Goal: Obtain resource: Obtain resource

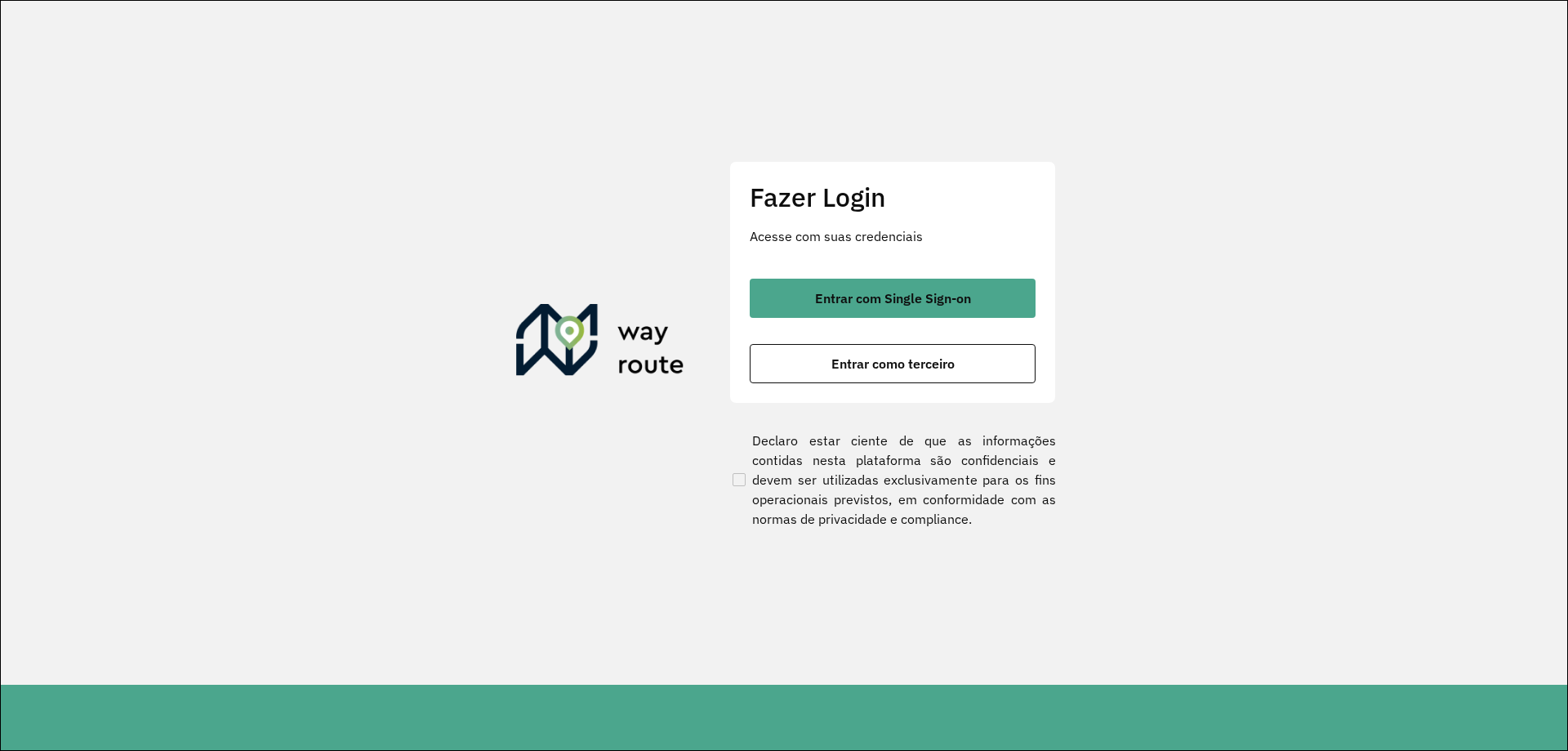
click at [906, 254] on div "Fazer Login Acesse com suas credenciais Entrar com Single Sign-on Entrar como t…" at bounding box center [892, 282] width 327 height 242
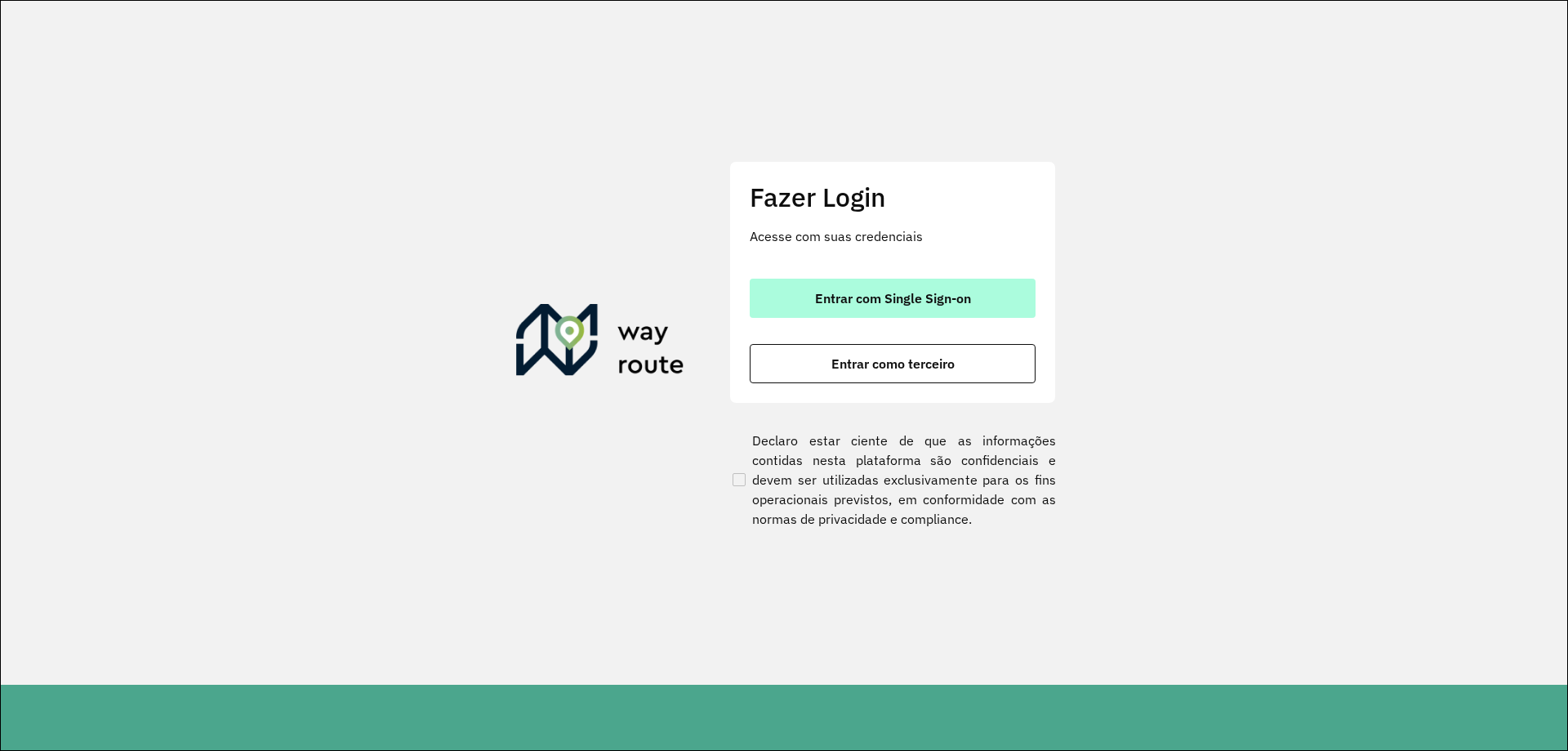
click at [908, 296] on span "Entrar com Single Sign-on" at bounding box center [893, 298] width 156 height 13
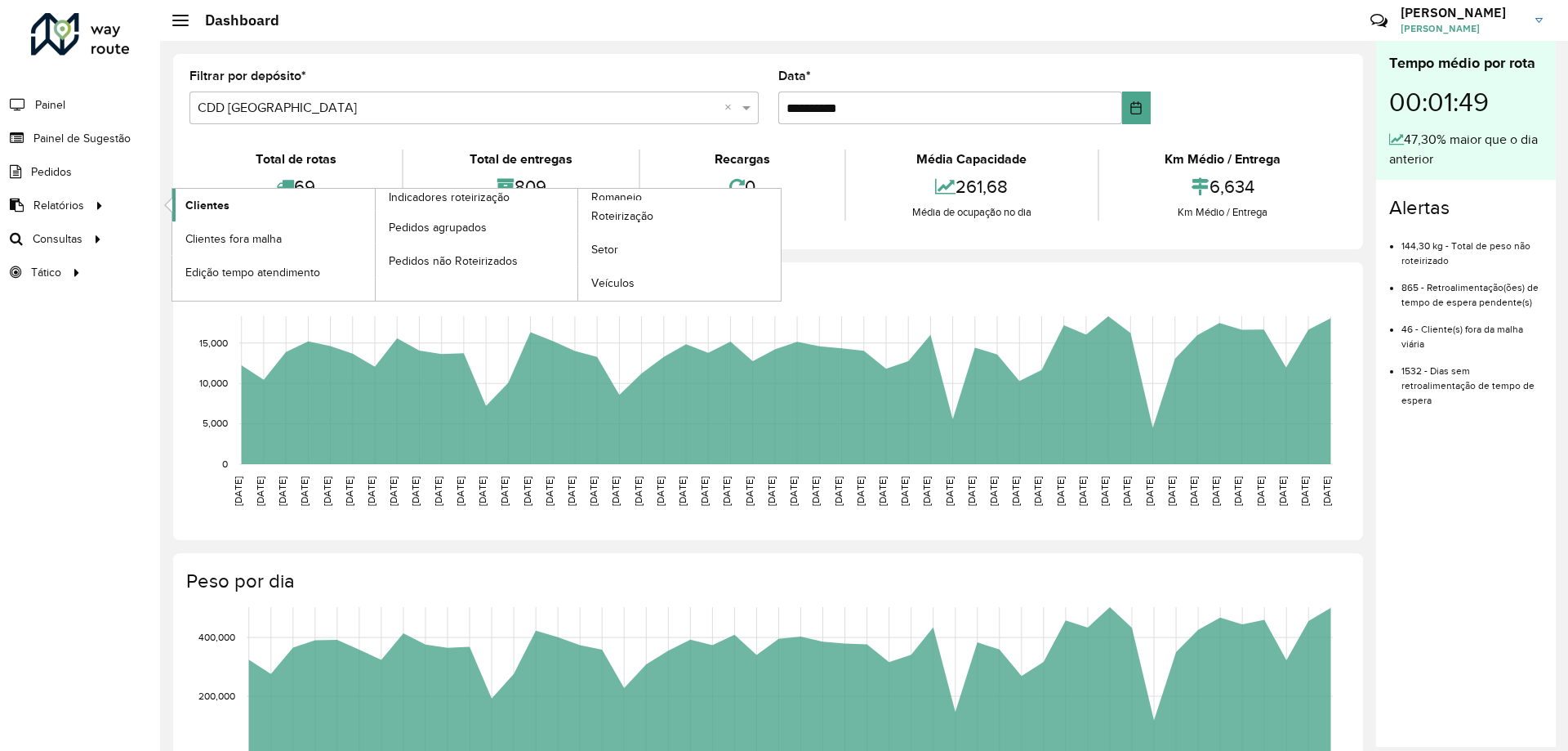
click at [200, 204] on span "Clientes" at bounding box center [207, 205] width 44 height 17
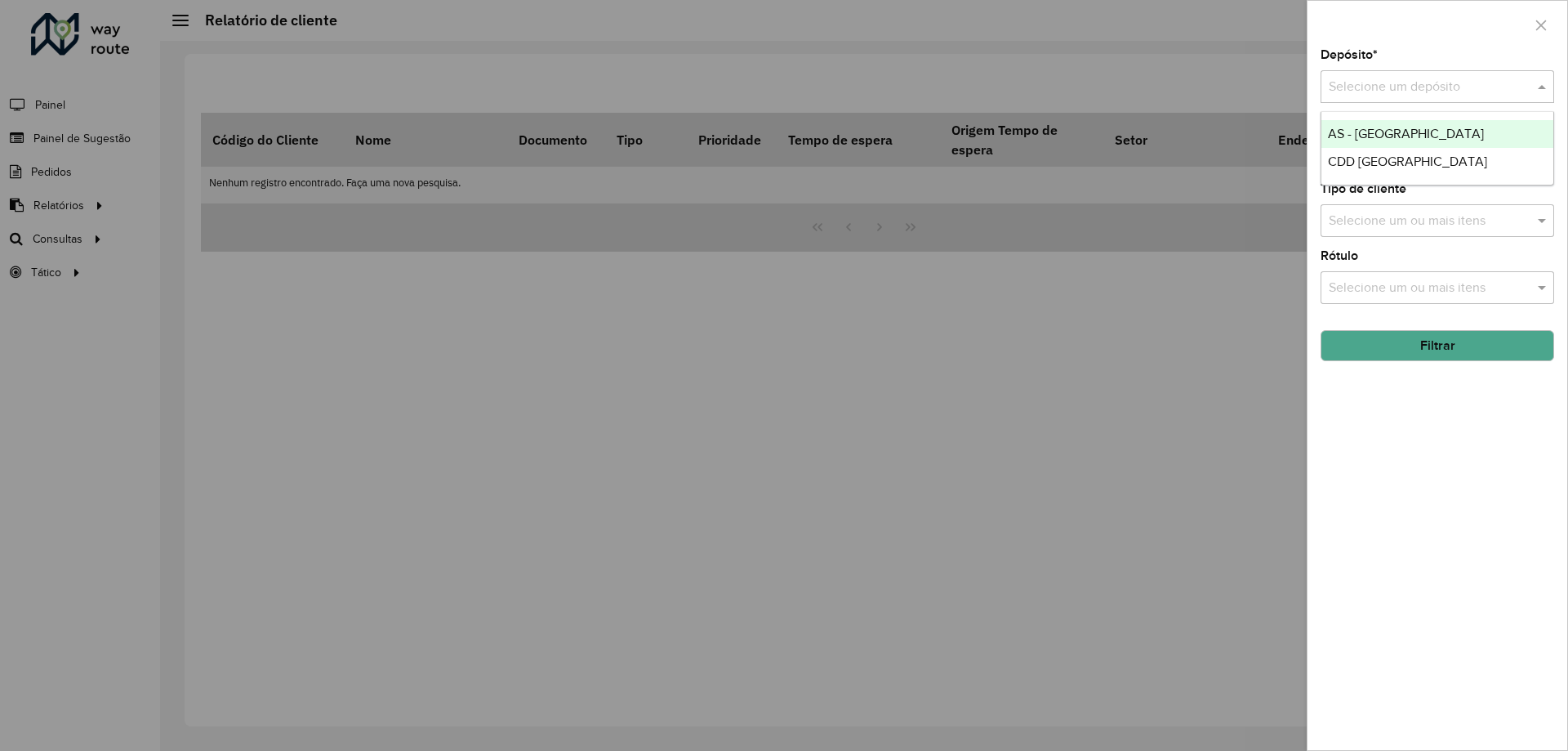
click at [1404, 84] on input "text" at bounding box center [1421, 87] width 185 height 19
click at [1365, 163] on span "CDD [GEOGRAPHIC_DATA]" at bounding box center [1407, 161] width 159 height 14
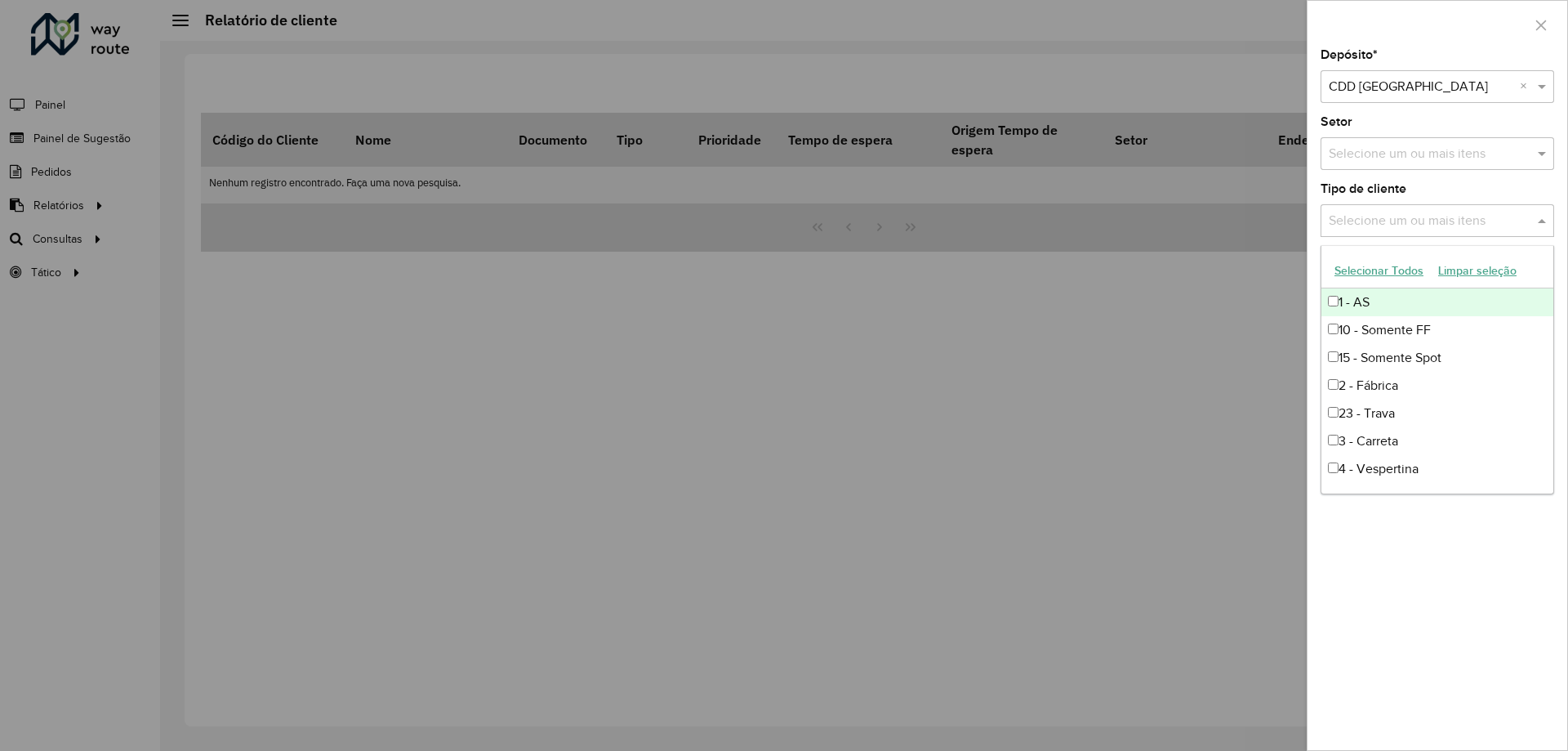
click at [1451, 227] on input "text" at bounding box center [1428, 221] width 209 height 19
type input "***"
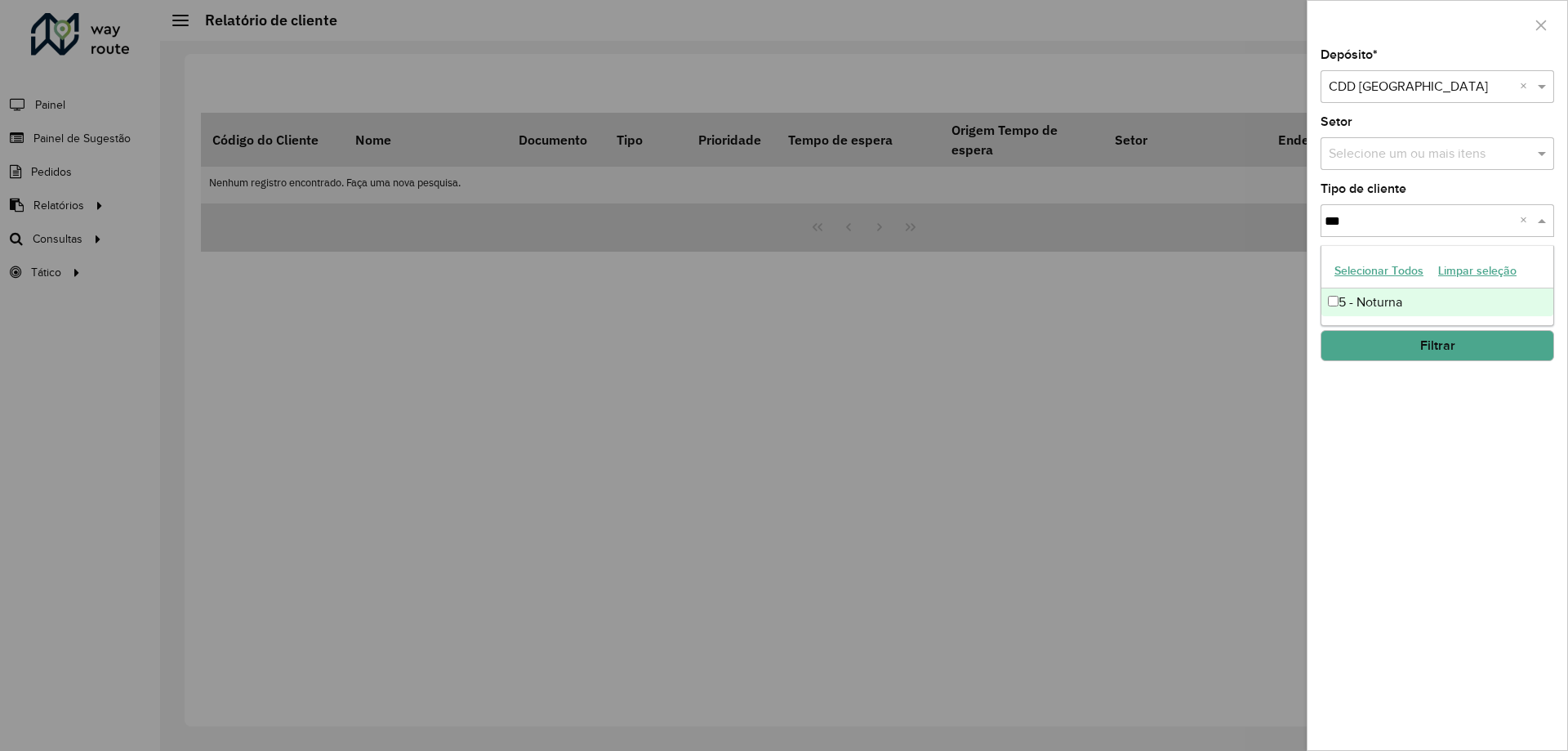
click at [1451, 290] on div "5 - Noturna" at bounding box center [1437, 302] width 232 height 28
type input "***"
click at [1426, 290] on div "4 - Vespertina" at bounding box center [1437, 302] width 232 height 28
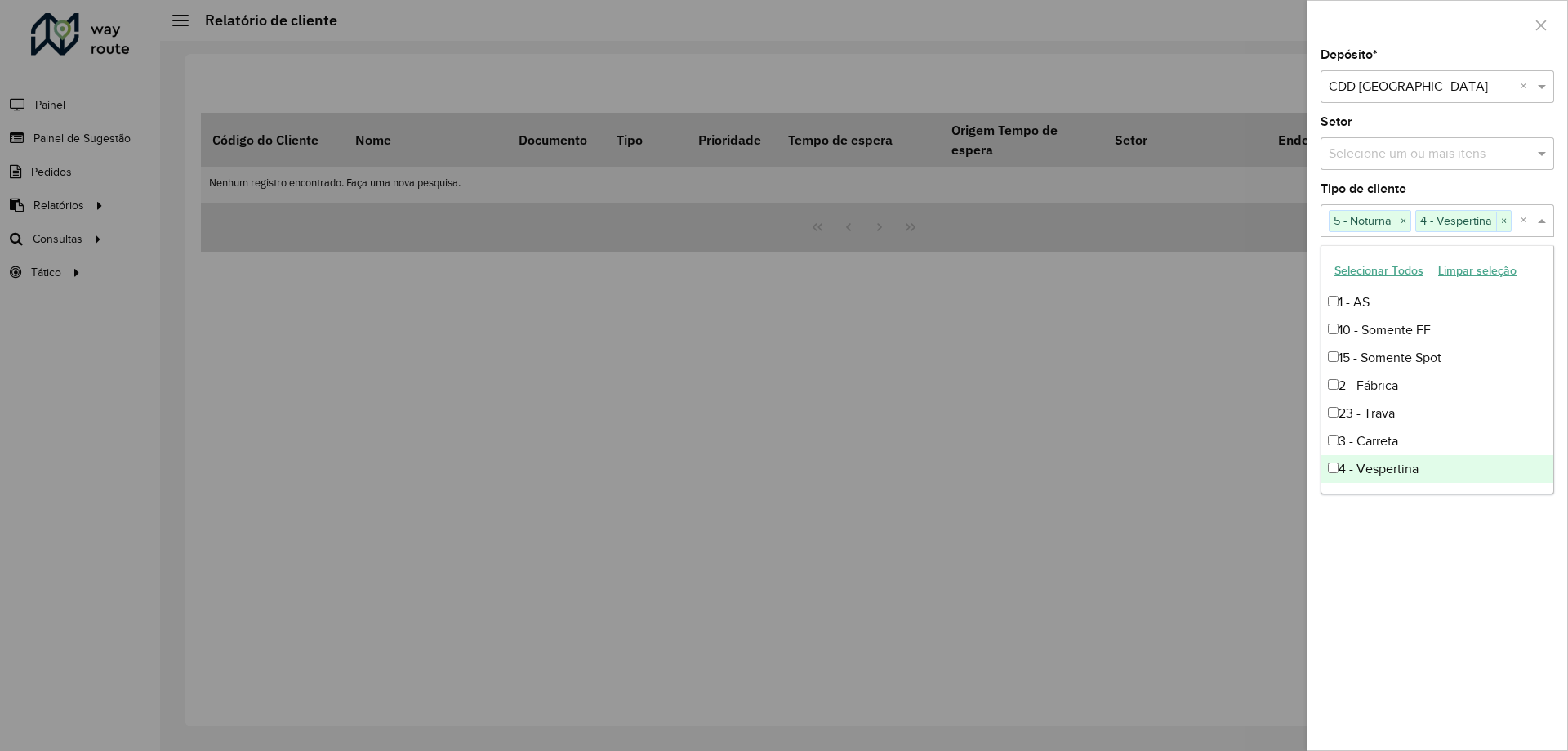
click at [1541, 504] on div "Depósito * Selecione um depósito × CDD [GEOGRAPHIC_DATA] × Setor Selecione um o…" at bounding box center [1437, 399] width 259 height 700
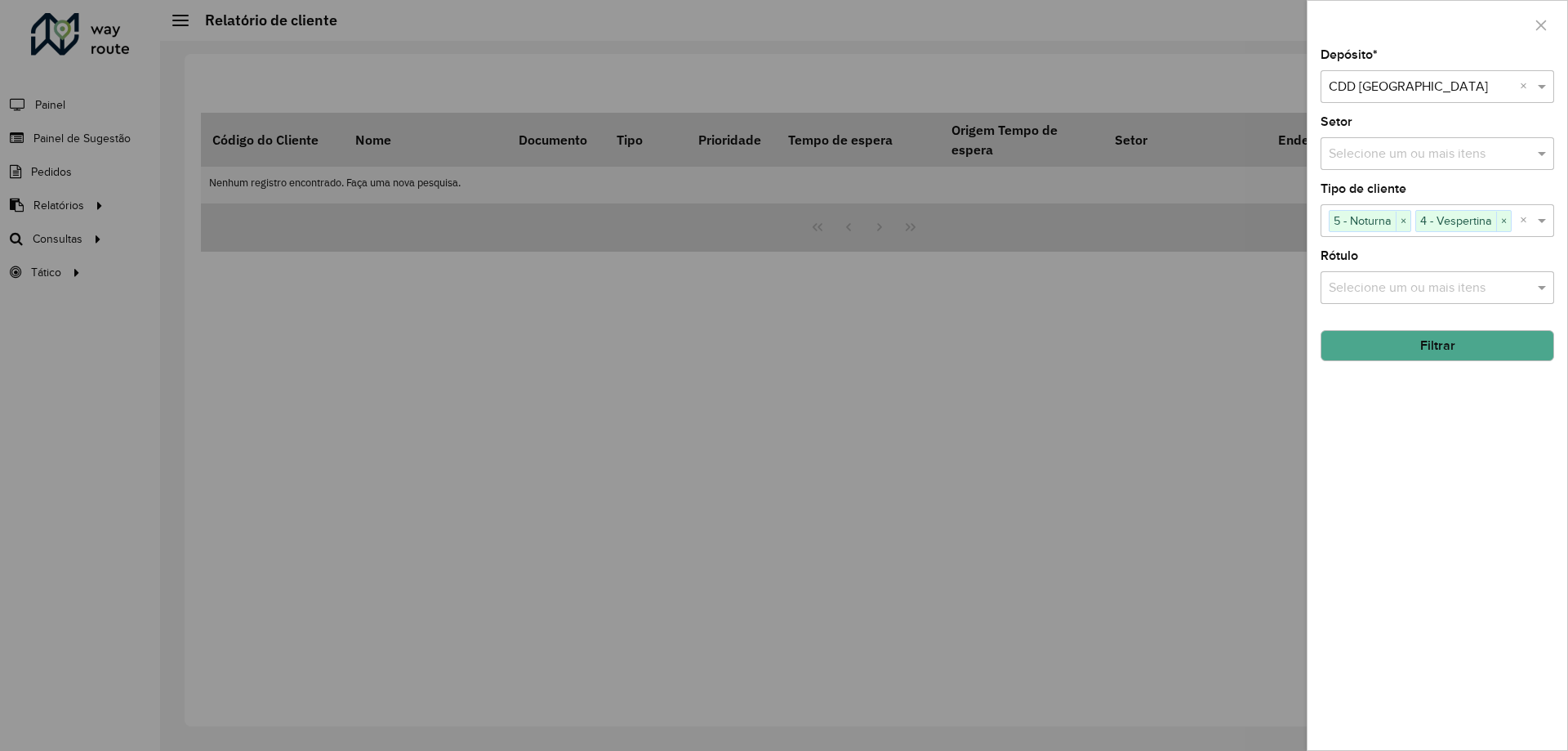
click at [1447, 352] on button "Filtrar" at bounding box center [1437, 346] width 234 height 31
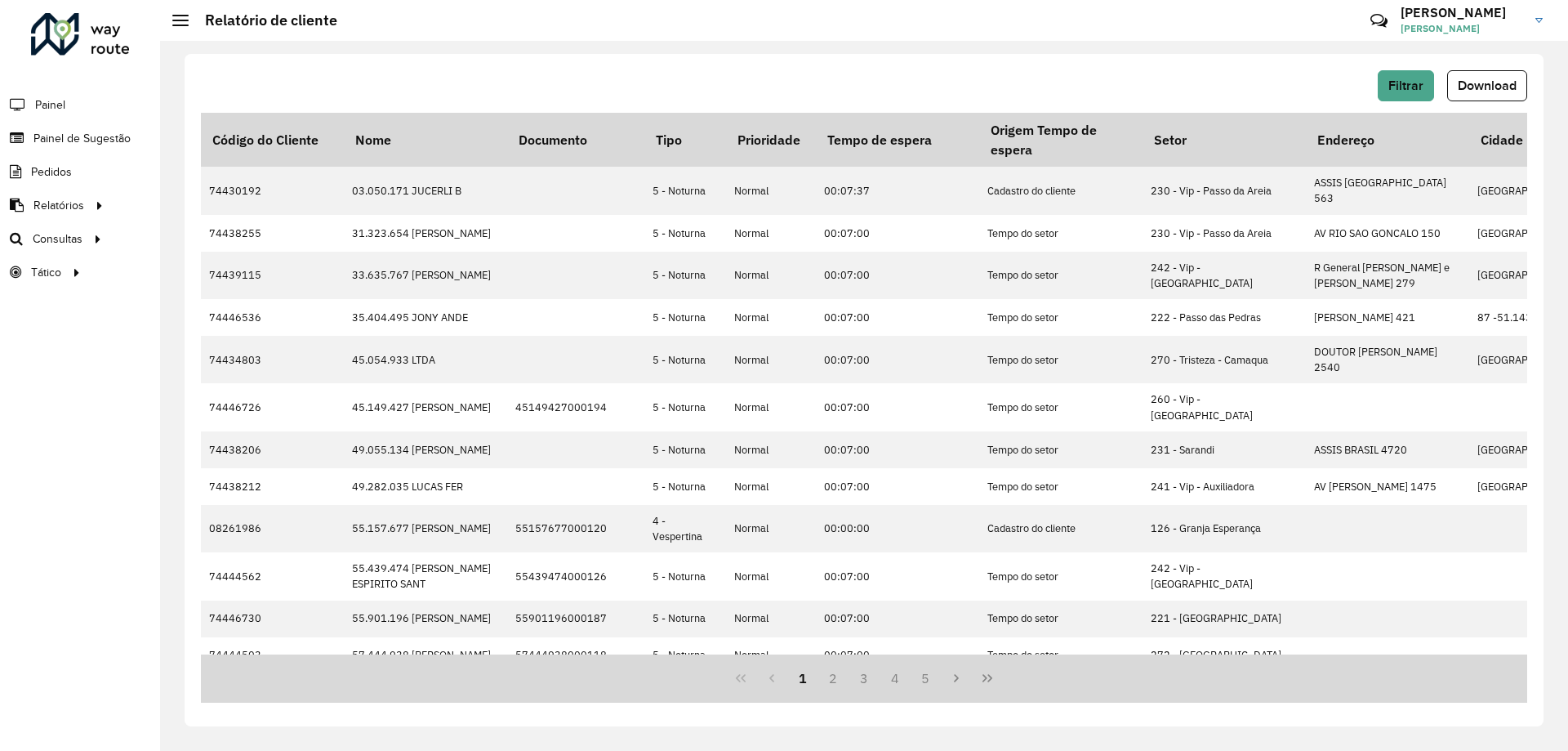
click at [1483, 56] on div "Filtrar Download Código do Cliente Nome Documento Tipo Prioridade Tempo de espe…" at bounding box center [864, 390] width 1359 height 672
click at [1478, 84] on span "Download" at bounding box center [1487, 85] width 59 height 14
click at [1474, 94] on button "Download" at bounding box center [1487, 86] width 80 height 31
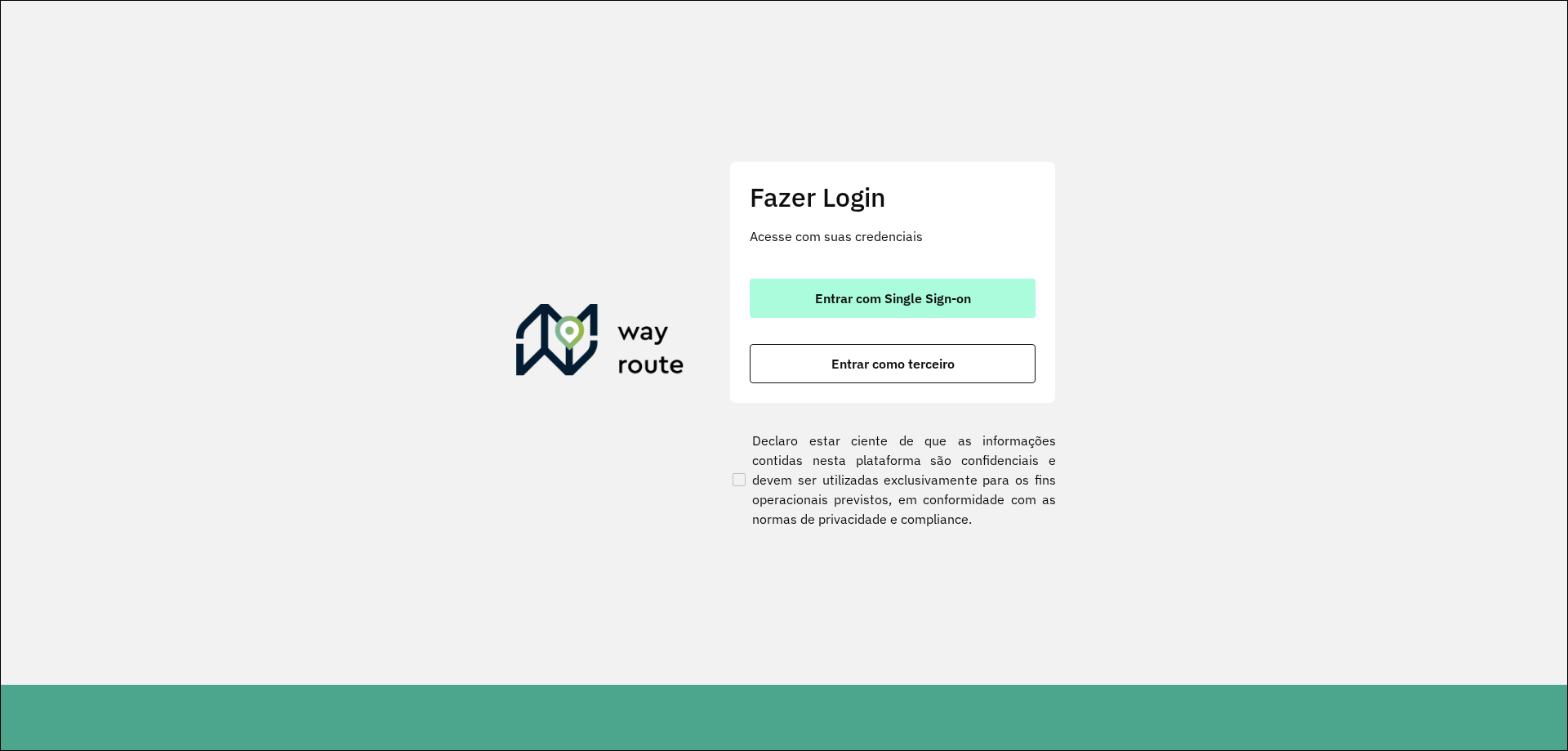
click at [823, 308] on button "Entrar com Single Sign-on" at bounding box center [893, 298] width 286 height 40
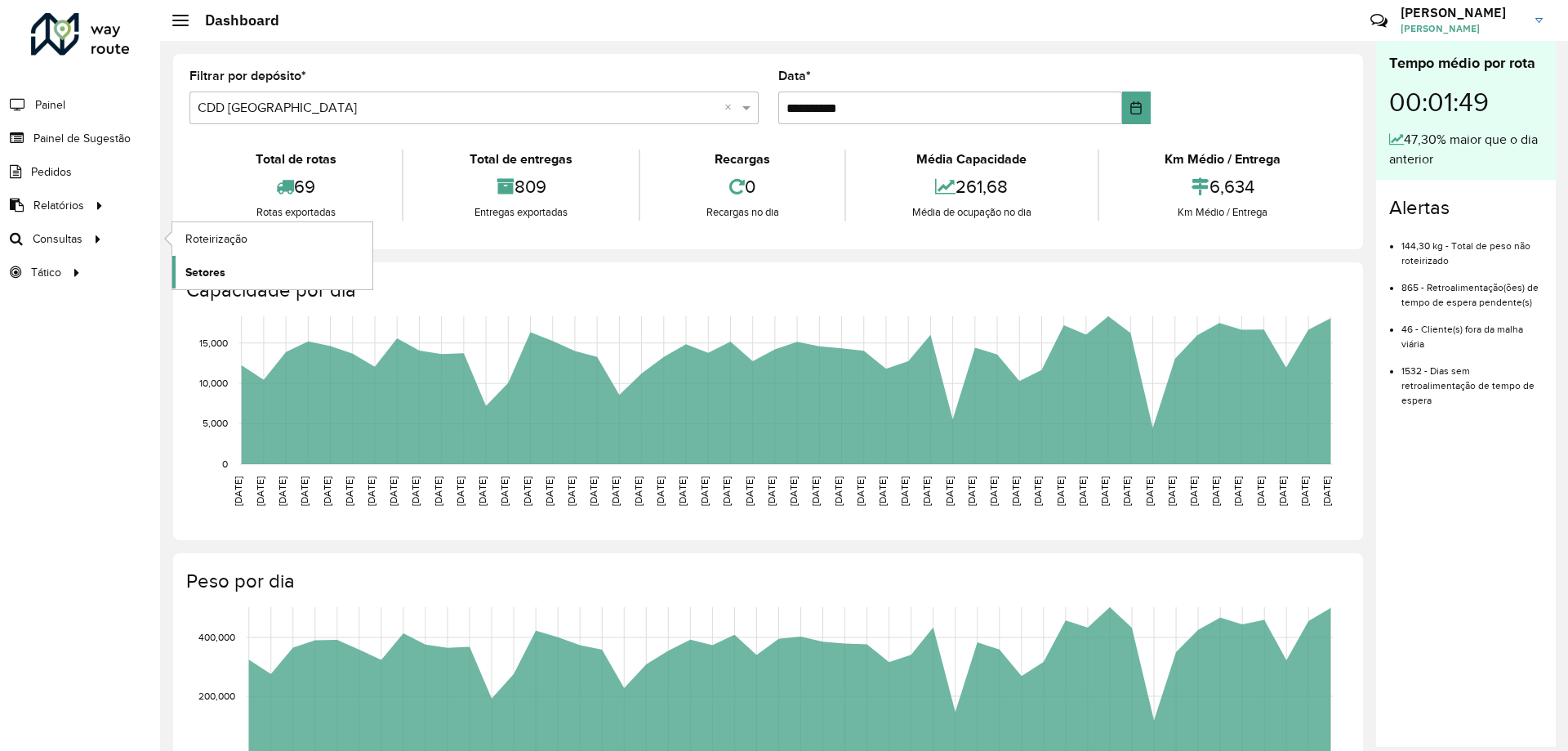
click at [199, 275] on span "Setores" at bounding box center [204, 272] width 40 height 17
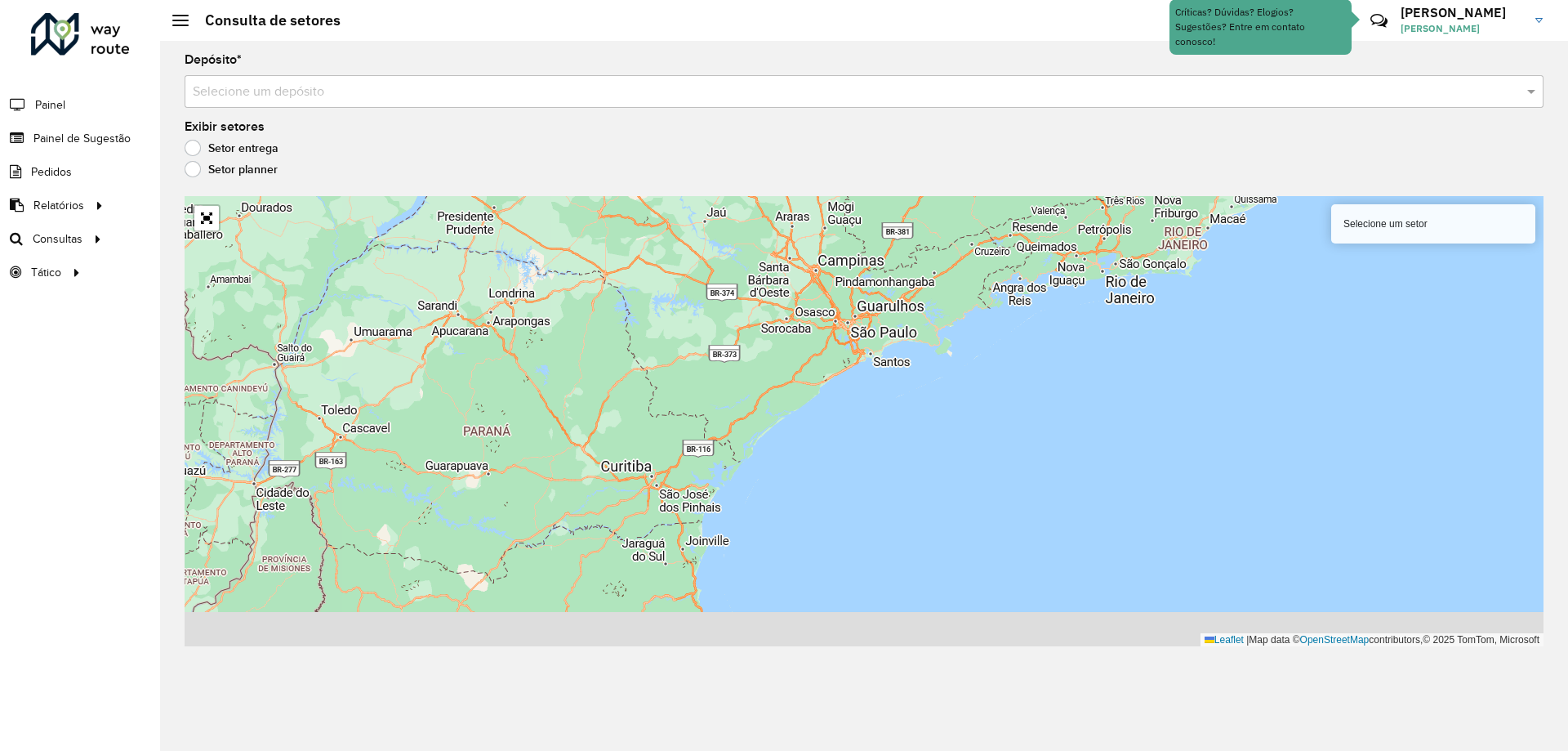
click at [396, 99] on input "text" at bounding box center [847, 92] width 1309 height 19
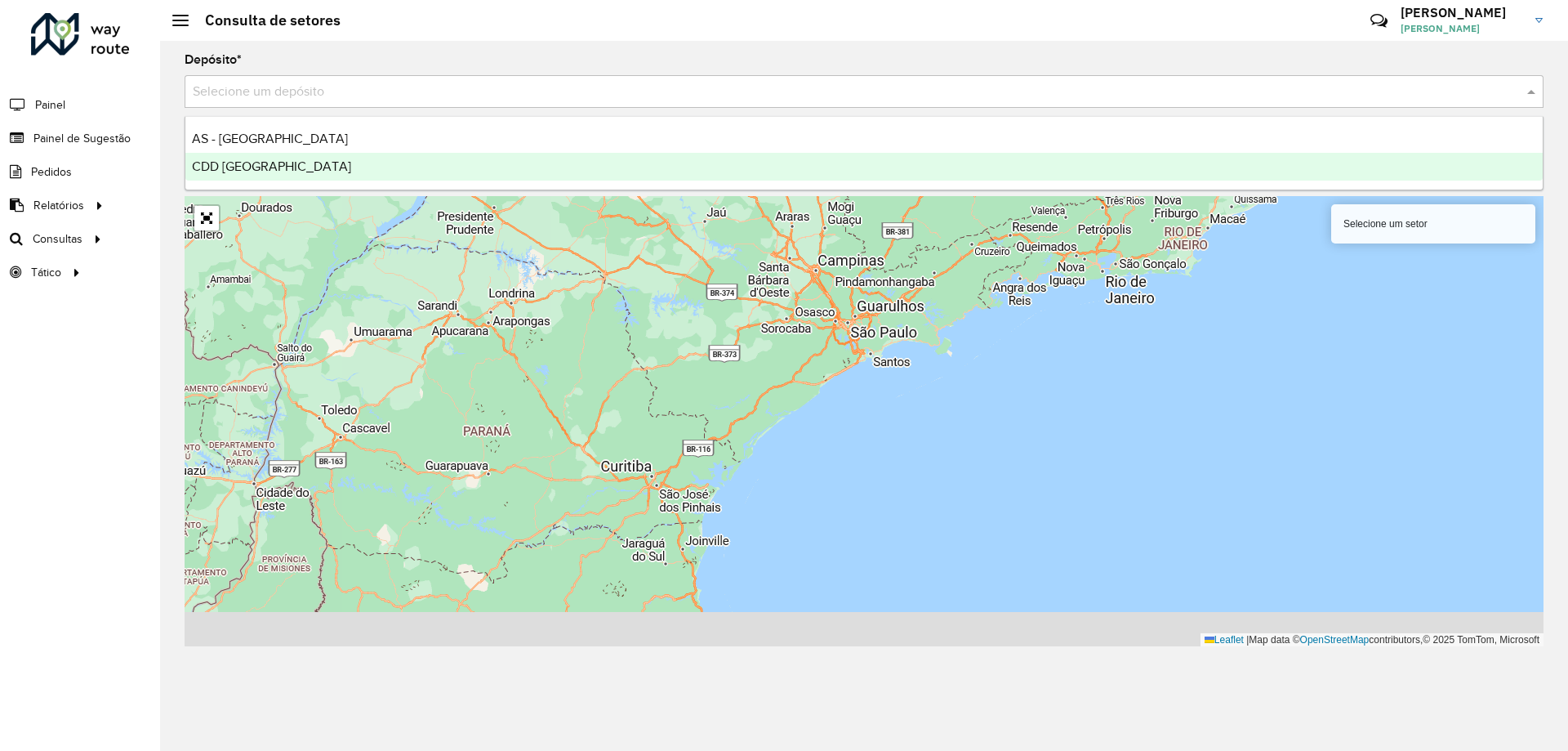
click at [345, 176] on div "CDD [GEOGRAPHIC_DATA]" at bounding box center [863, 167] width 1357 height 28
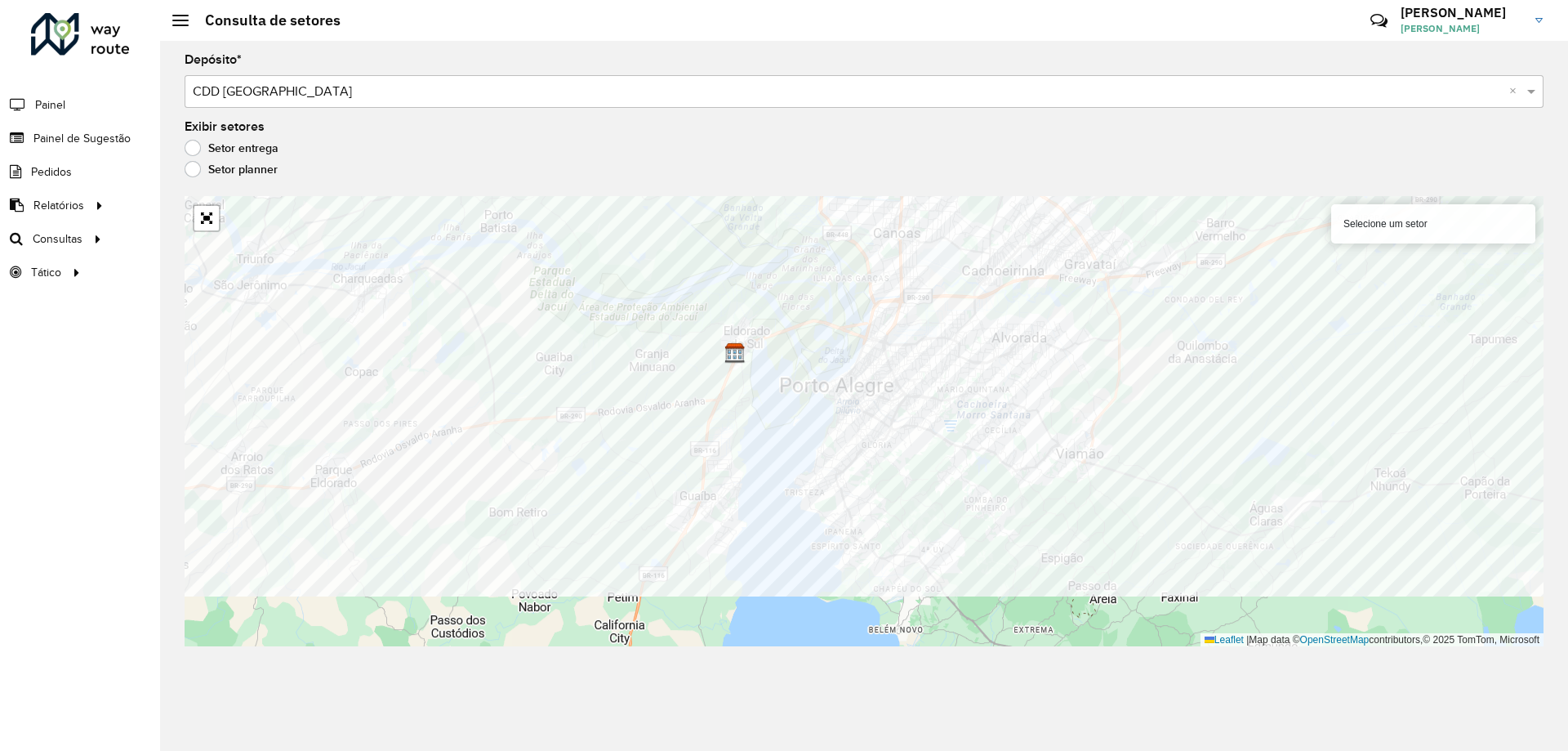
click at [648, 138] on formly-group "Depósito * Selecione um depósito × CDD Porto Alegre × Exibir setores Setor entr…" at bounding box center [864, 350] width 1359 height 592
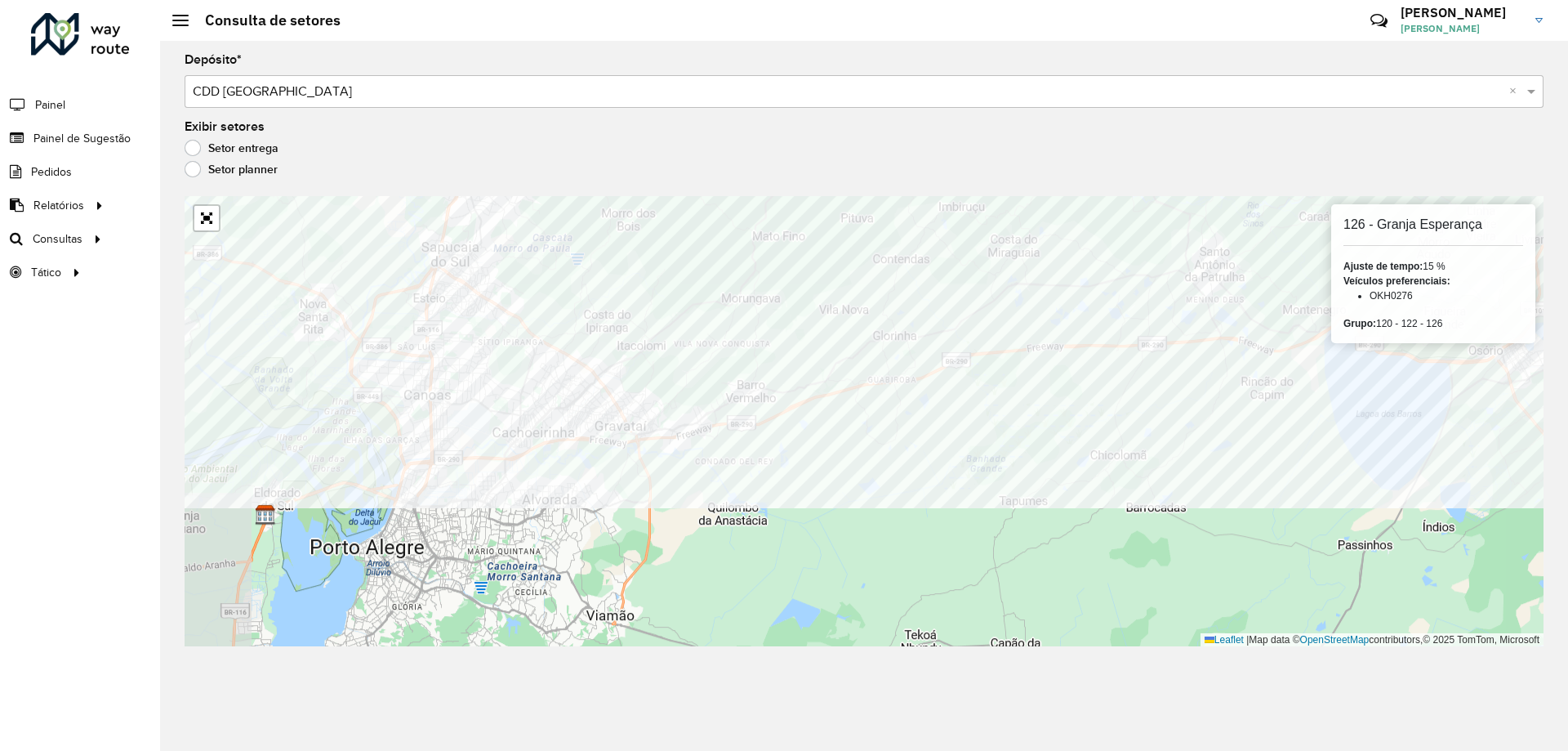
click at [443, 173] on formly-group "Depósito * Selecione um depósito × CDD Porto Alegre × Exibir setores Setor entr…" at bounding box center [864, 350] width 1359 height 592
